Goal: Transaction & Acquisition: Purchase product/service

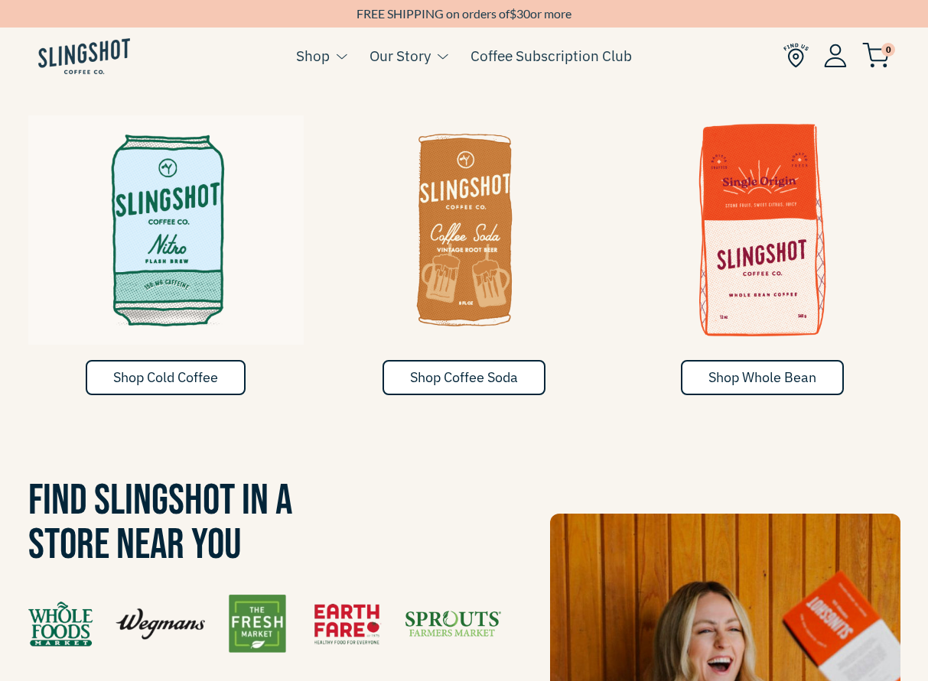
scroll to position [729, 0]
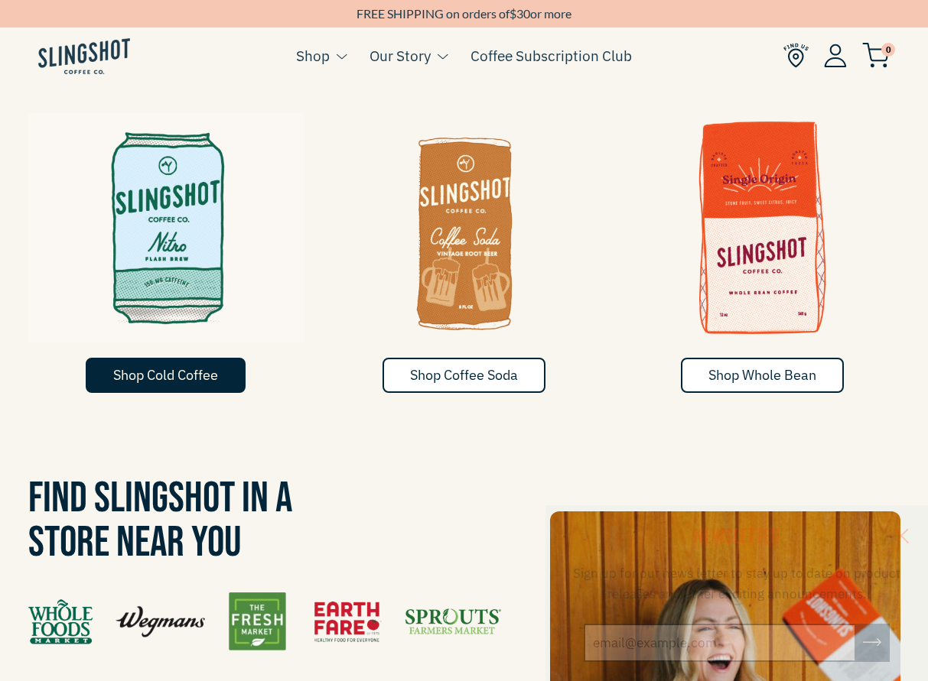
click at [170, 359] on link "Shop Cold Coffee" at bounding box center [166, 375] width 160 height 35
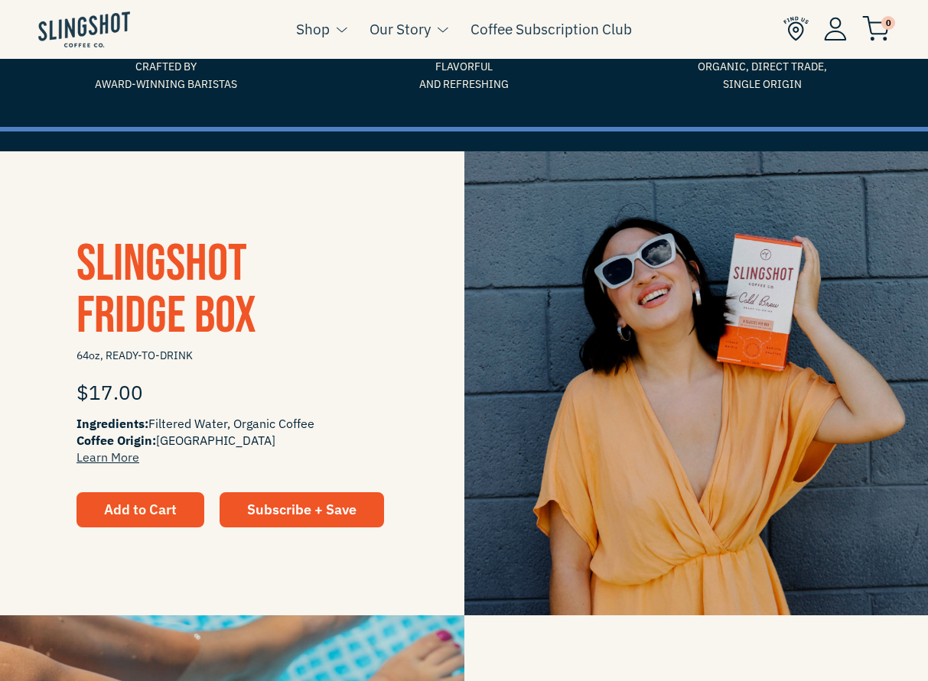
scroll to position [323, 0]
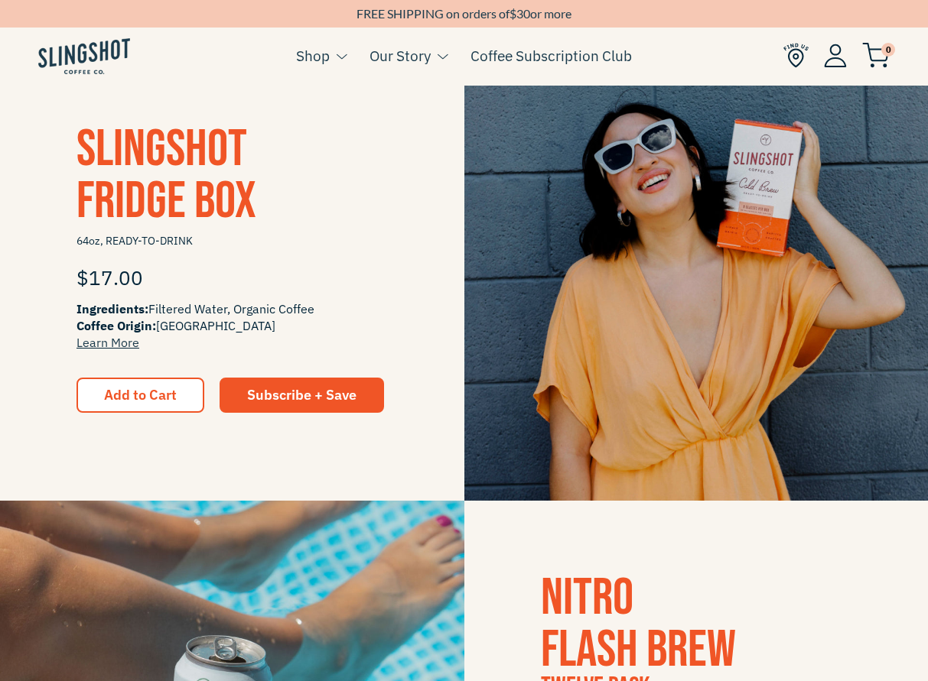
click at [153, 197] on span "Slingshot Fridge Box" at bounding box center [166, 176] width 180 height 114
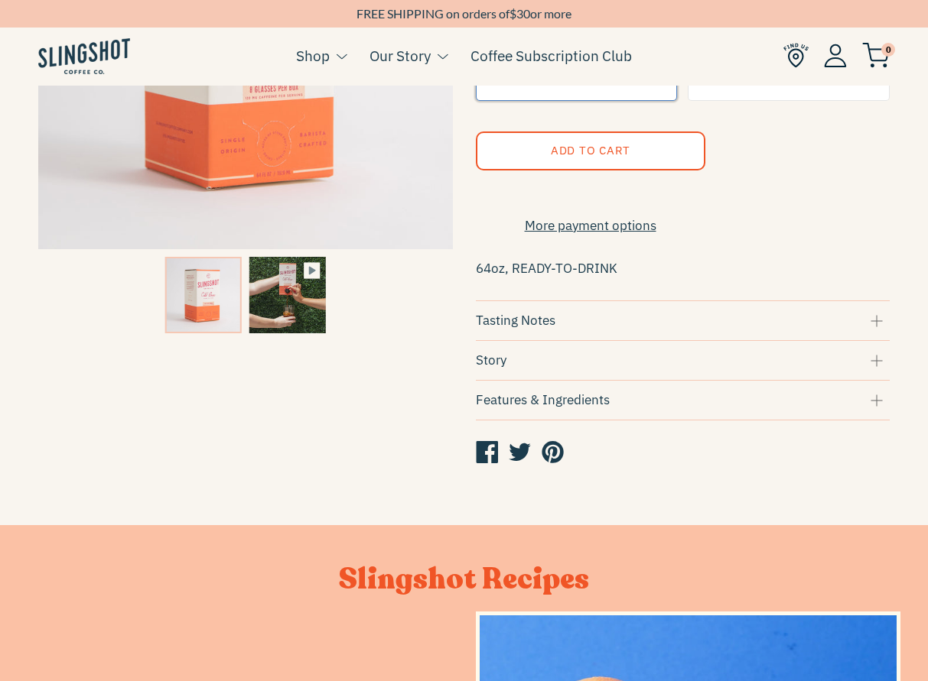
scroll to position [18, 0]
